Goal: Connect with others: Connect with others

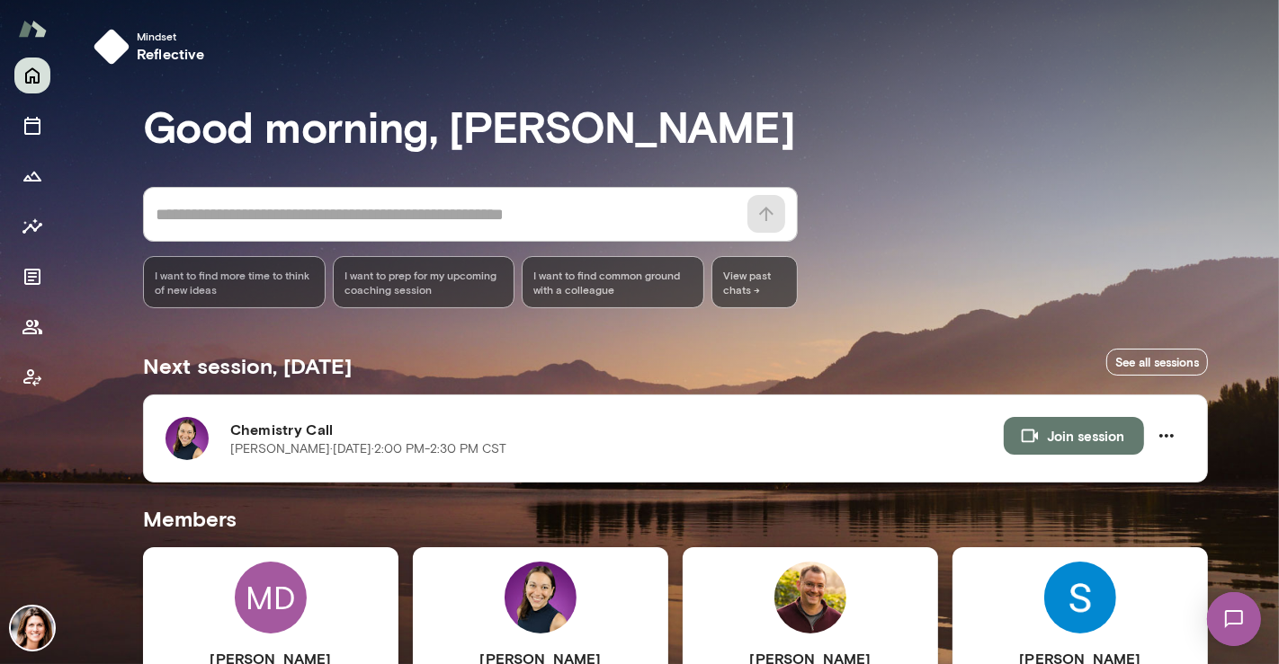
drag, startPoint x: 1276, startPoint y: 204, endPoint x: 1278, endPoint y: 274, distance: 70.2
click at [1278, 274] on div at bounding box center [639, 221] width 1279 height 443
drag, startPoint x: 1275, startPoint y: 275, endPoint x: 1270, endPoint y: 290, distance: 15.4
click at [1270, 290] on div at bounding box center [639, 221] width 1279 height 443
drag, startPoint x: 1269, startPoint y: 294, endPoint x: 1263, endPoint y: 365, distance: 71.2
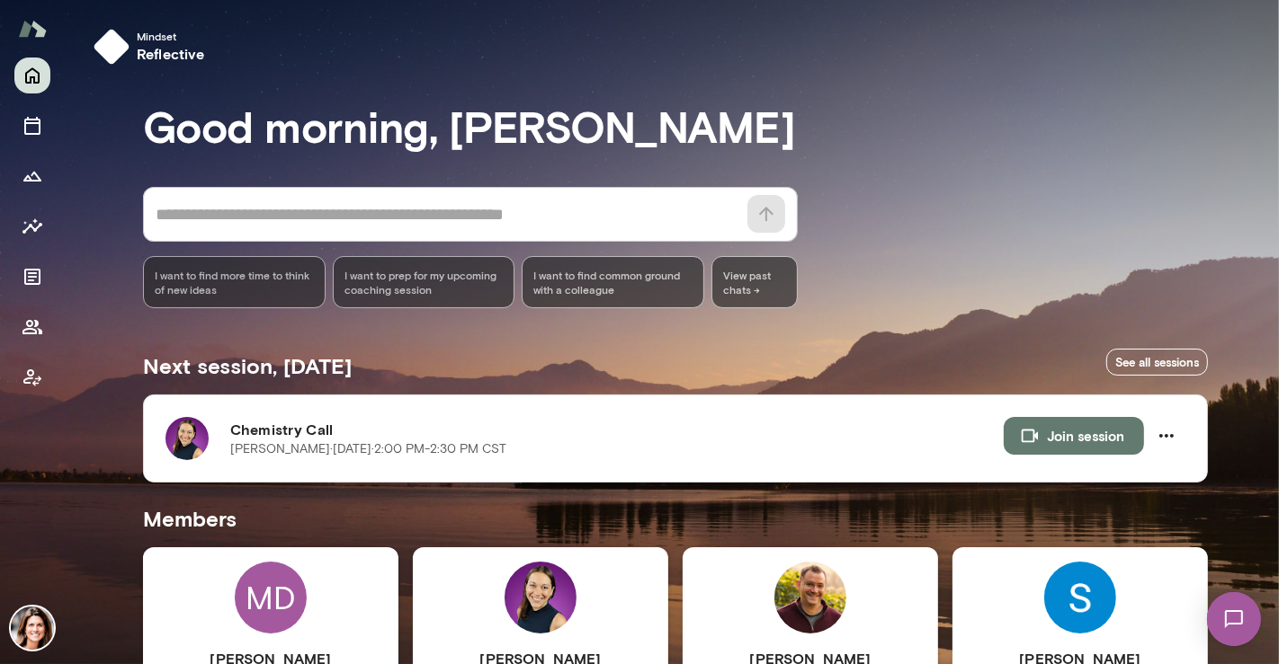
click at [1264, 362] on div at bounding box center [639, 221] width 1279 height 443
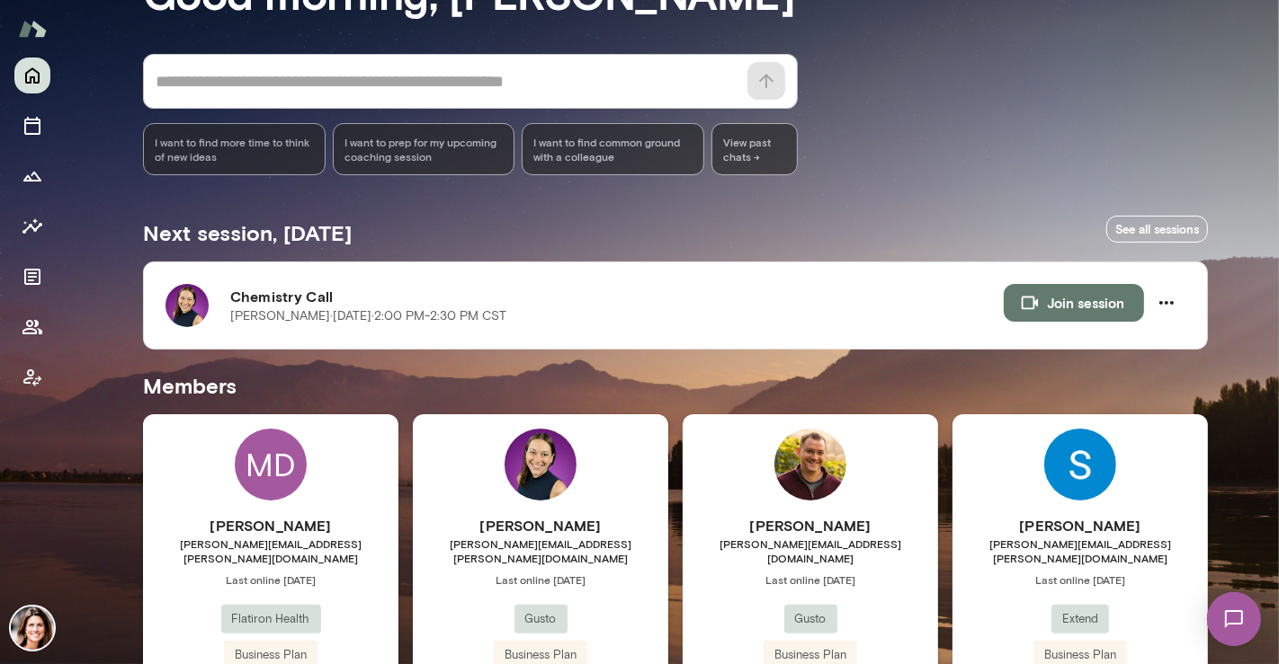
scroll to position [268, 0]
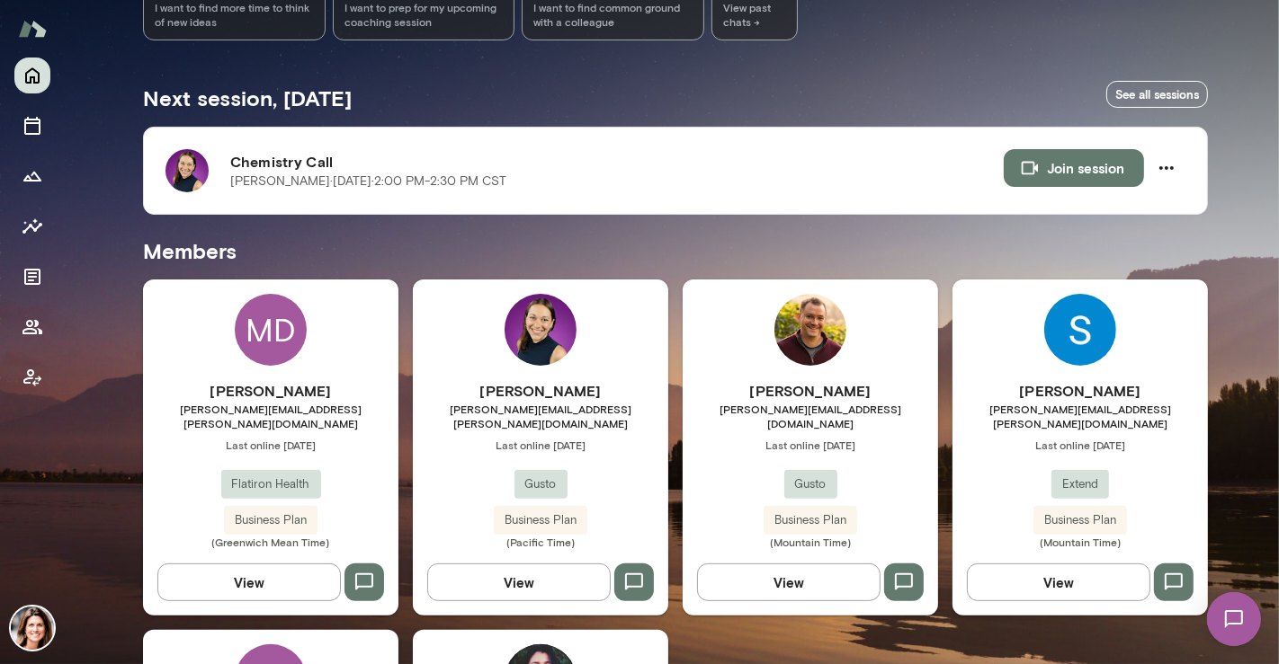
click at [330, 420] on div "[PERSON_NAME] [PERSON_NAME][EMAIL_ADDRESS][PERSON_NAME][DOMAIN_NAME] Last onlin…" at bounding box center [270, 464] width 255 height 169
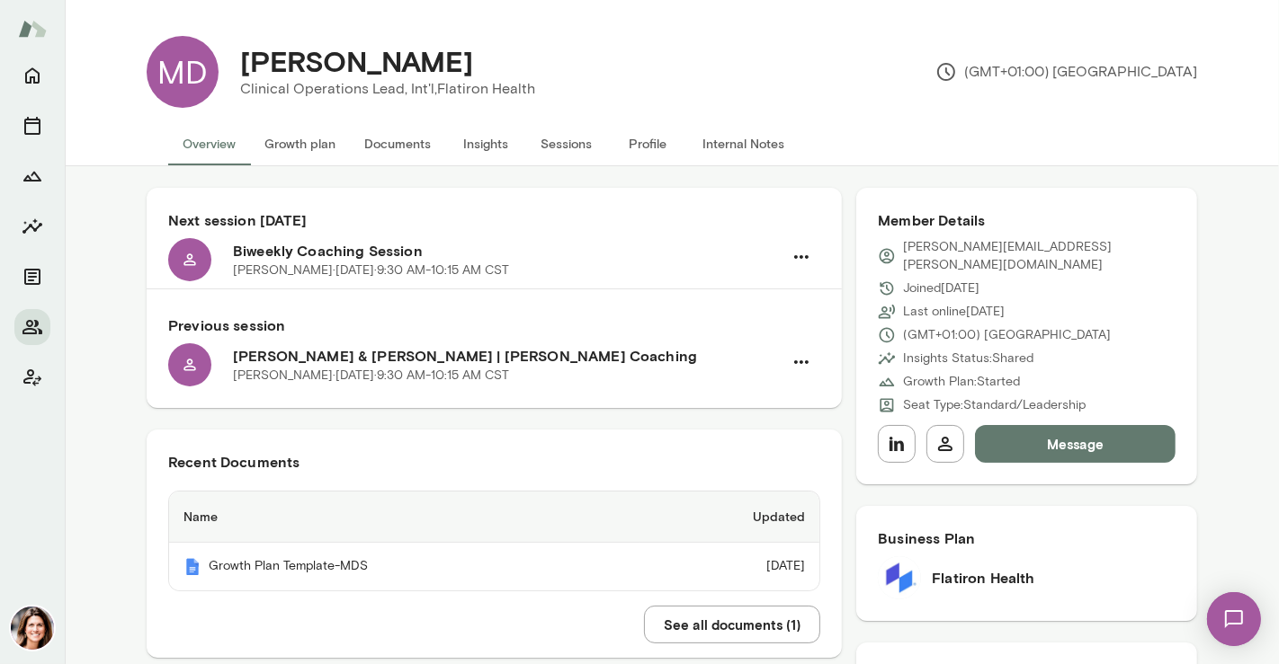
click at [1216, 602] on img at bounding box center [1233, 619] width 74 height 74
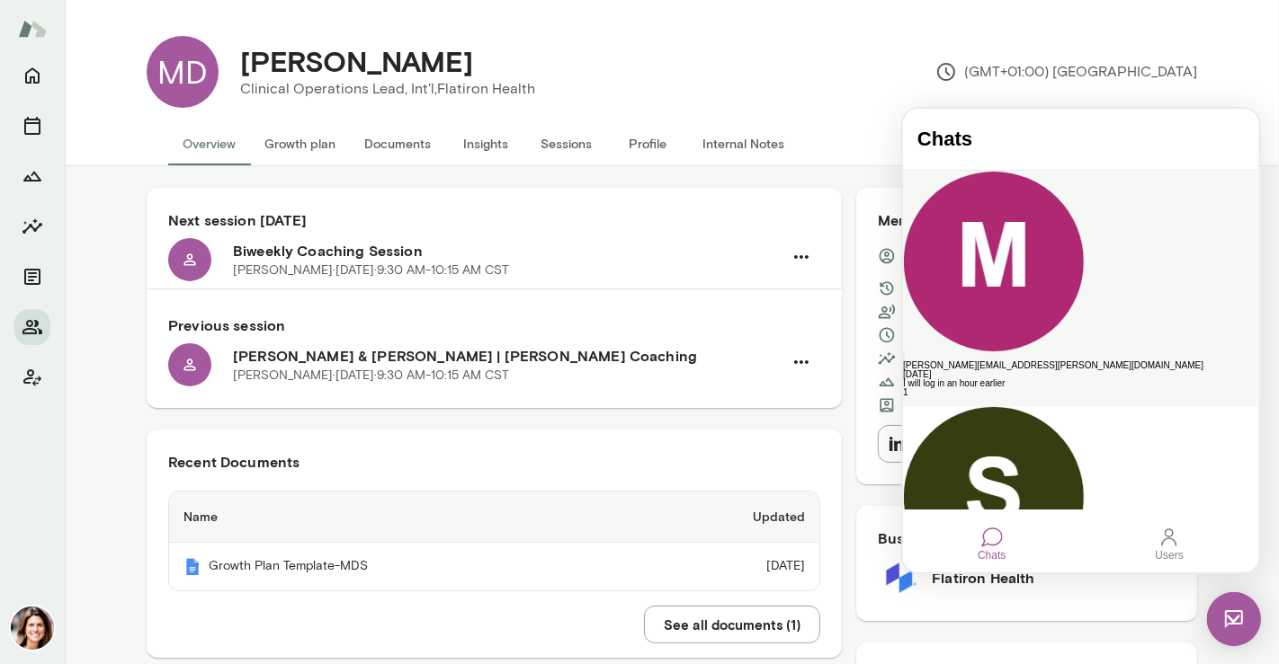
click at [1084, 361] on div "[PERSON_NAME][EMAIL_ADDRESS][PERSON_NAME][DOMAIN_NAME]" at bounding box center [1079, 365] width 355 height 9
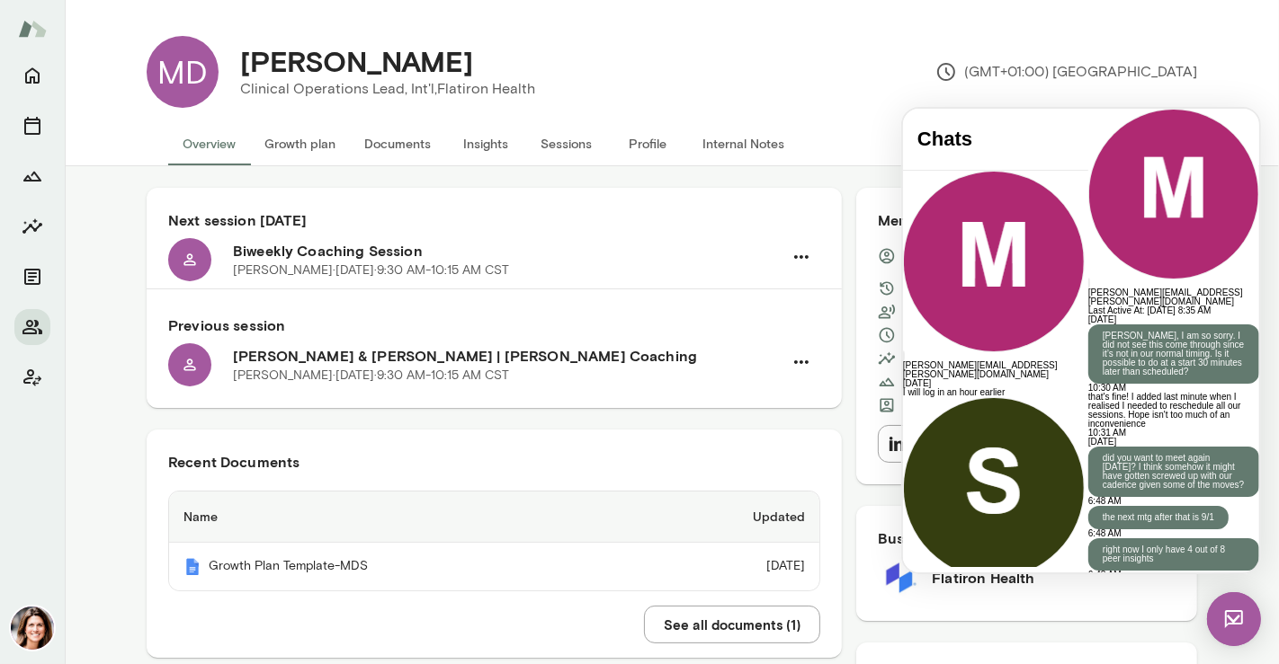
scroll to position [3713, 0]
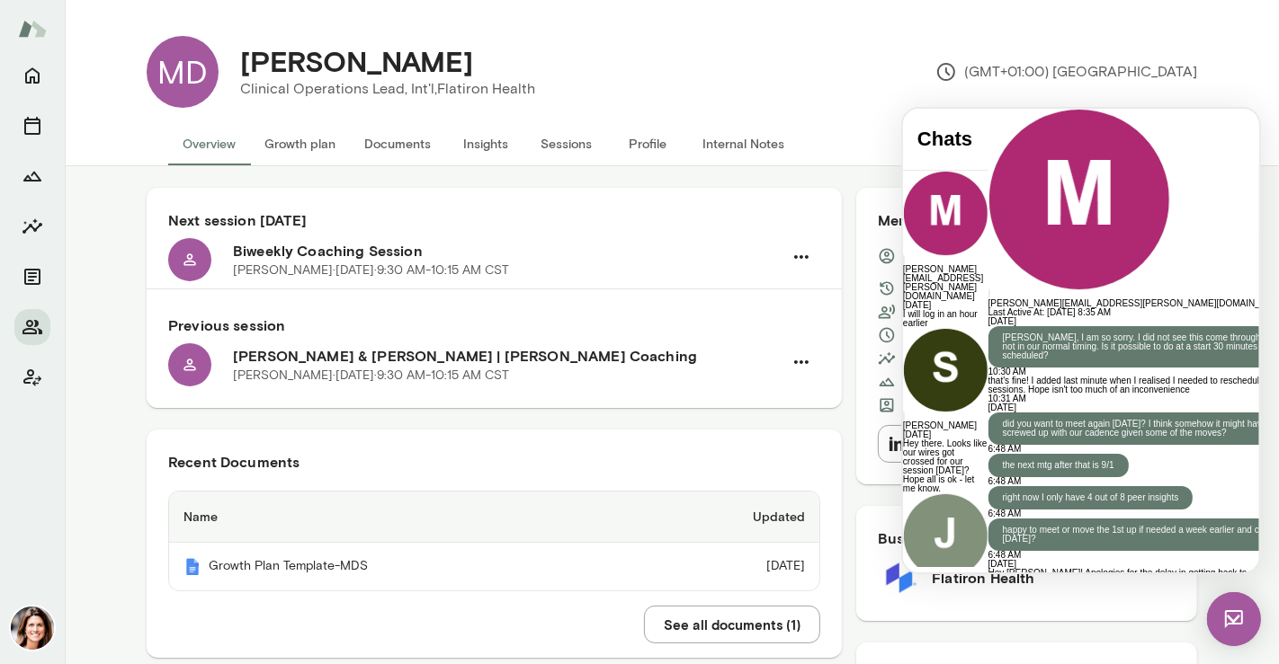
click at [928, 85] on div "[PERSON_NAME] Clinical Operations Lead, Int'l, Flatiron Health (GMT+01:00) [GEO…" at bounding box center [707, 72] width 978 height 72
click at [27, 74] on icon "Home" at bounding box center [33, 76] width 22 height 22
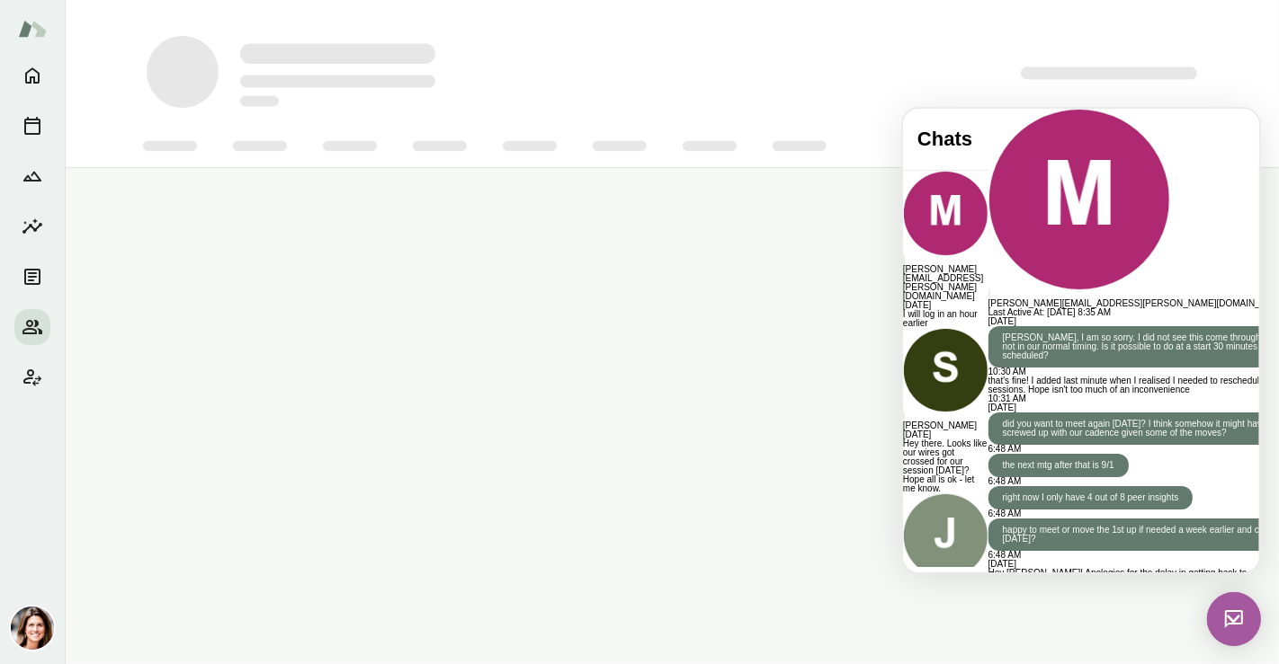
click at [1233, 86] on div at bounding box center [672, 84] width 1214 height 168
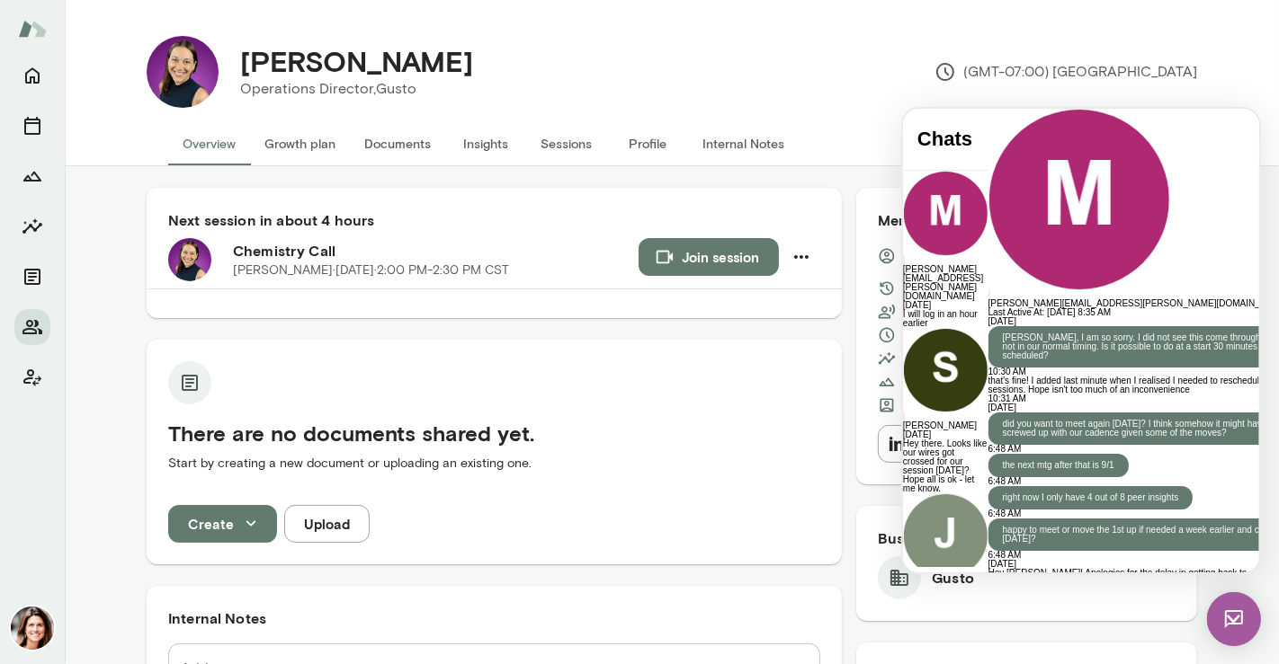
click at [1241, 628] on img at bounding box center [1233, 619] width 54 height 54
